Goal: Information Seeking & Learning: Learn about a topic

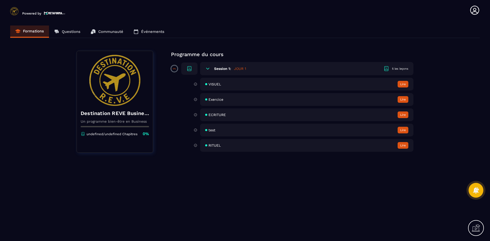
click at [251, 65] on div "Session 1: JOUR 1 5 les leçons" at bounding box center [306, 68] width 213 height 13
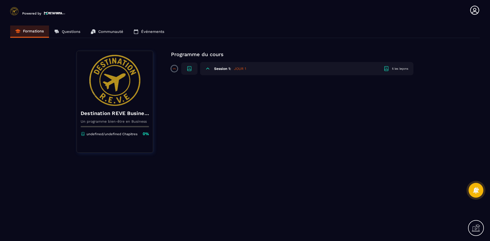
click at [251, 67] on div "Session 1: JOUR 1 5 les leçons" at bounding box center [306, 68] width 213 height 13
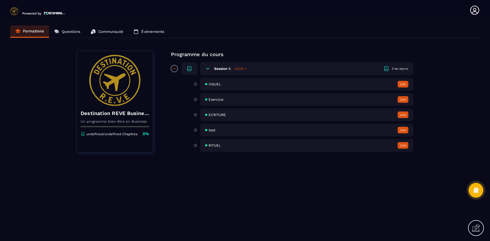
click at [226, 83] on div "VISUEL Lire" at bounding box center [306, 84] width 213 height 13
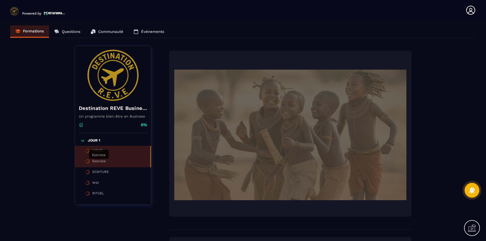
click at [98, 164] on div "Exercice" at bounding box center [99, 162] width 14 height 6
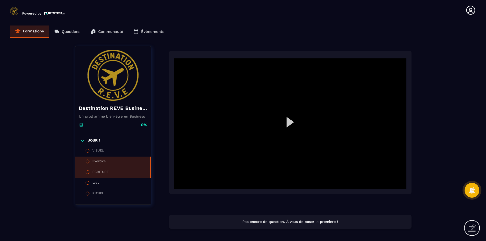
click at [100, 170] on div "ECRITURE" at bounding box center [100, 173] width 16 height 6
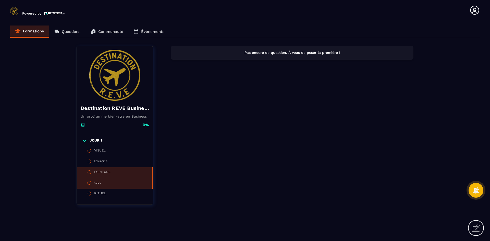
click at [102, 182] on li "test" at bounding box center [115, 183] width 76 height 11
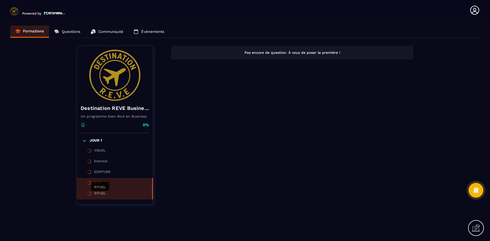
click at [103, 195] on div "RITUEL" at bounding box center [100, 194] width 12 height 6
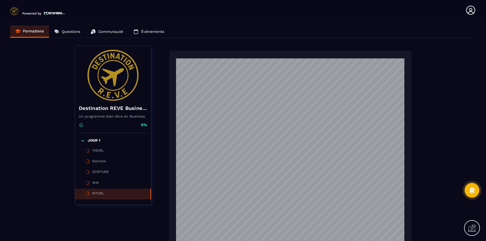
click at [112, 91] on img at bounding box center [113, 75] width 68 height 51
click at [30, 33] on div "Formations Questions Communauté Événements" at bounding box center [243, 32] width 466 height 13
click at [96, 139] on p "JOUR 1" at bounding box center [94, 140] width 13 height 5
